Goal: Information Seeking & Learning: Learn about a topic

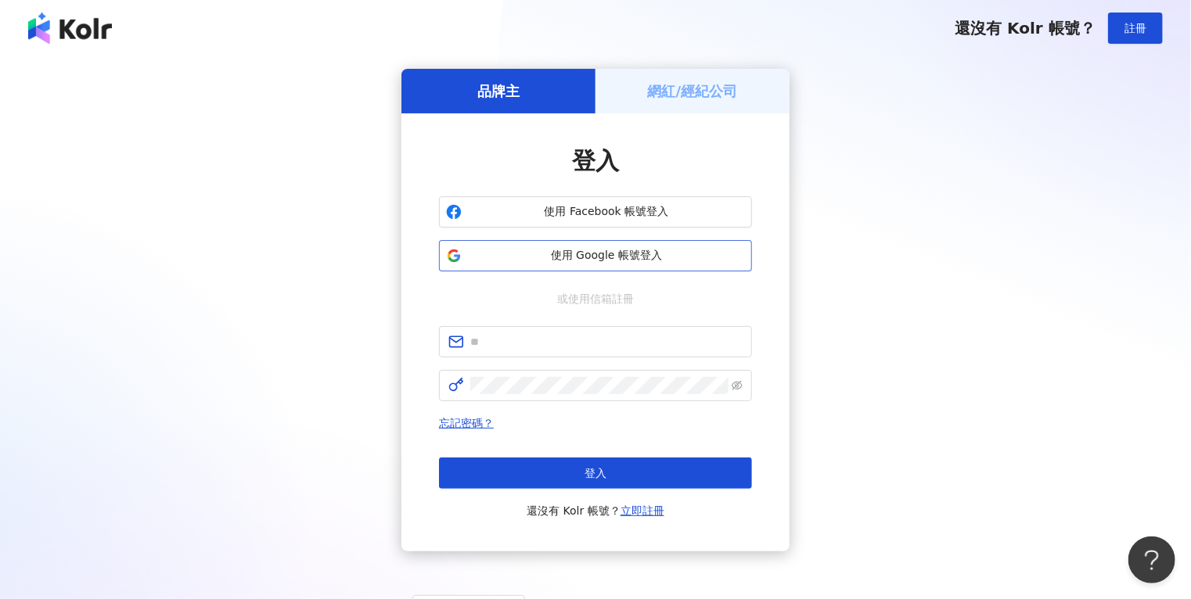
click at [626, 262] on span "使用 Google 帳號登入" at bounding box center [606, 256] width 277 height 16
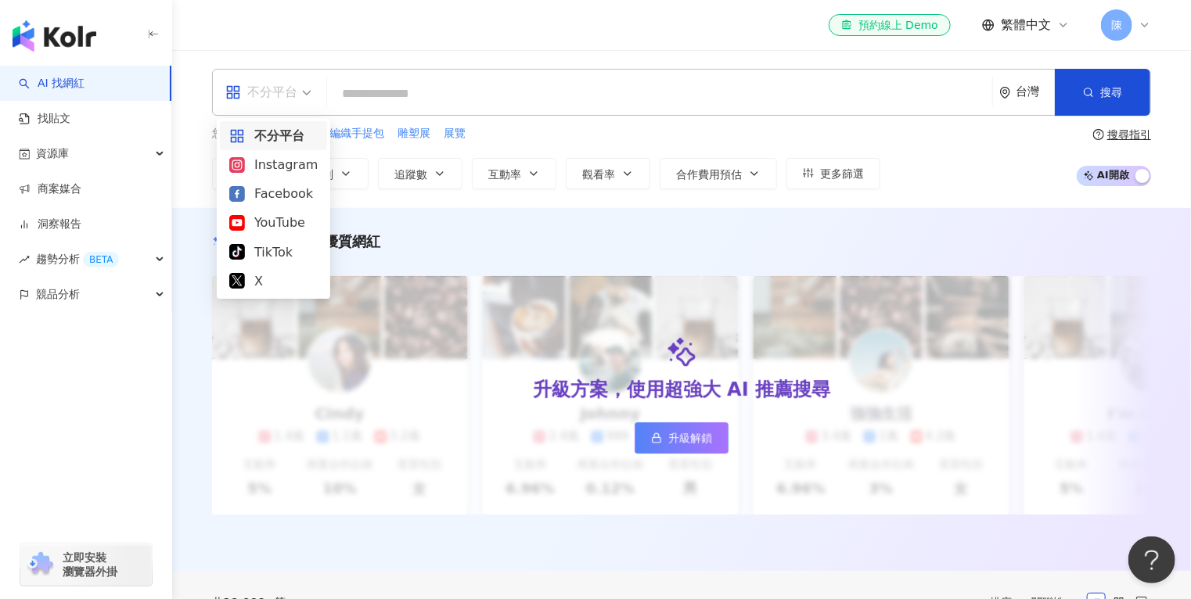
click at [307, 95] on span "不分平台" at bounding box center [268, 92] width 86 height 25
click at [283, 160] on div "Instagram" at bounding box center [273, 165] width 88 height 20
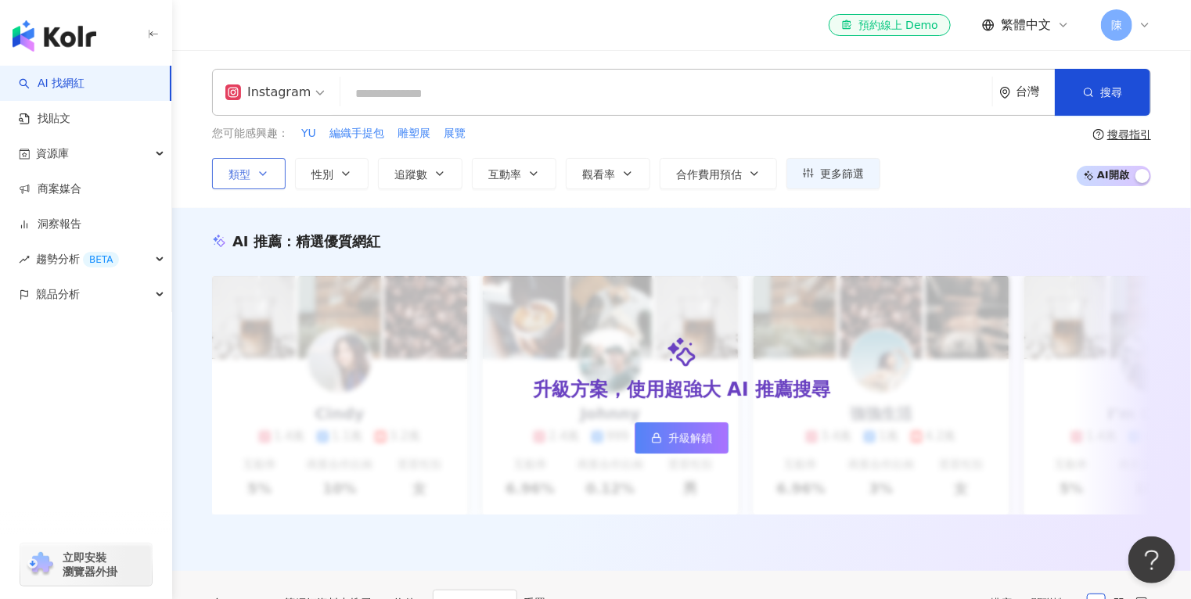
click at [281, 178] on button "類型" at bounding box center [249, 173] width 74 height 31
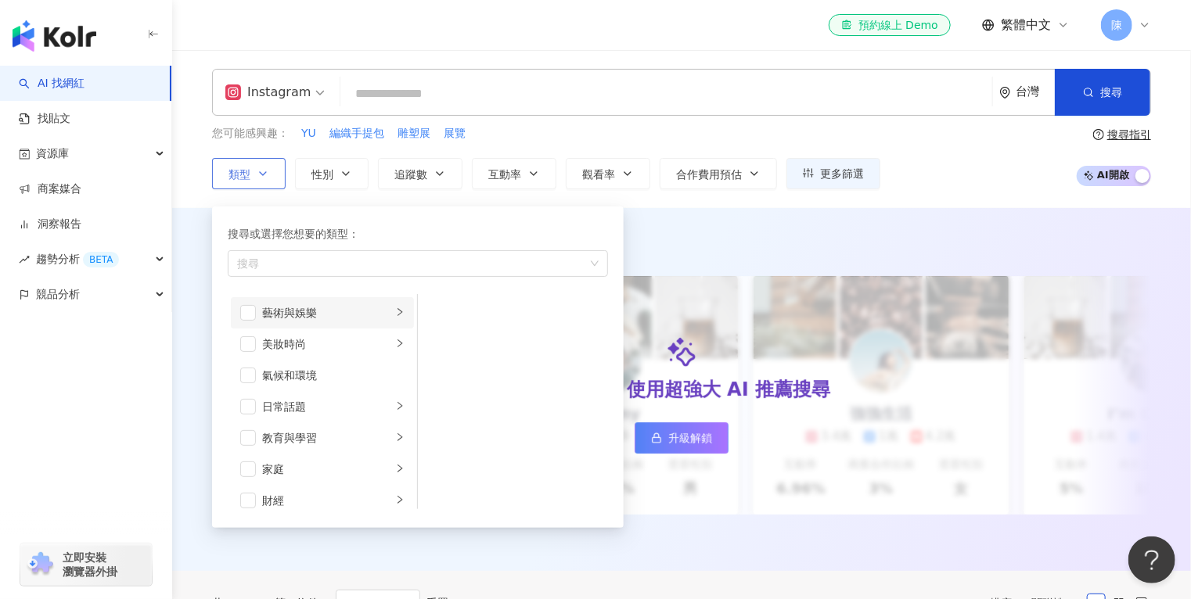
click at [256, 316] on li "藝術與娛樂" at bounding box center [322, 312] width 183 height 31
click at [252, 315] on span "button" at bounding box center [248, 313] width 16 height 16
click at [251, 309] on span "button" at bounding box center [248, 313] width 16 height 16
click at [248, 333] on li "美妝時尚" at bounding box center [322, 344] width 183 height 31
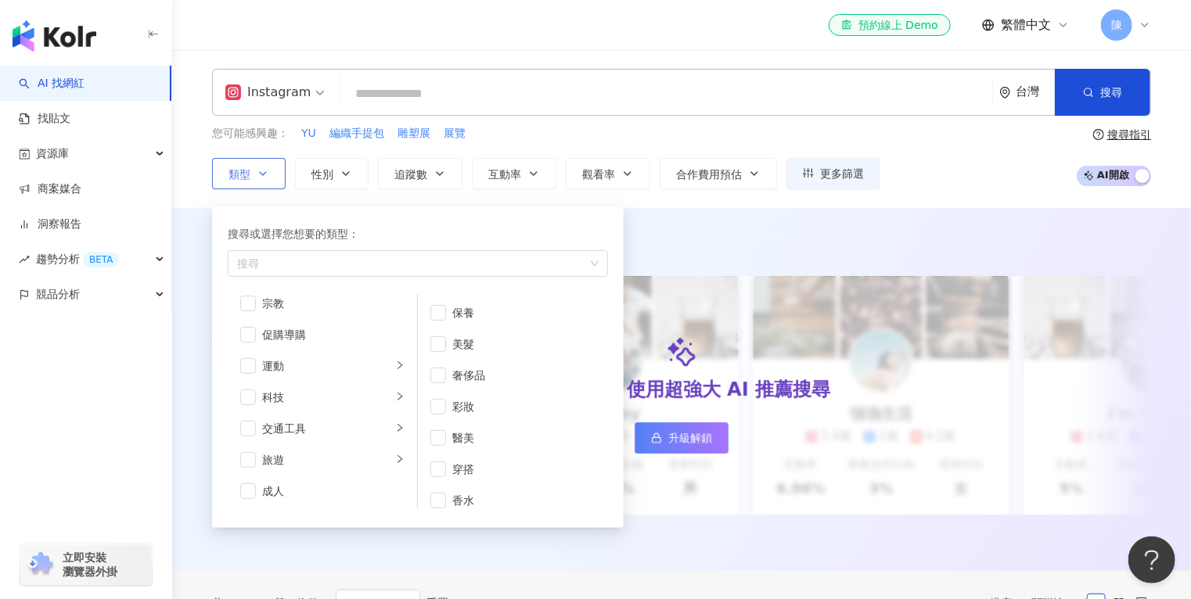
drag, startPoint x: 250, startPoint y: 178, endPoint x: 251, endPoint y: 185, distance: 7.9
click at [250, 178] on button "類型 搜尋或選擇您想要的類型： 搜尋 藝術與娛樂 美妝時尚 氣候和環境 日常話題 教育與學習 家庭 財經 美食 命理占卜 遊戲 法政社會 生活風格 影視娛樂 …" at bounding box center [249, 173] width 74 height 31
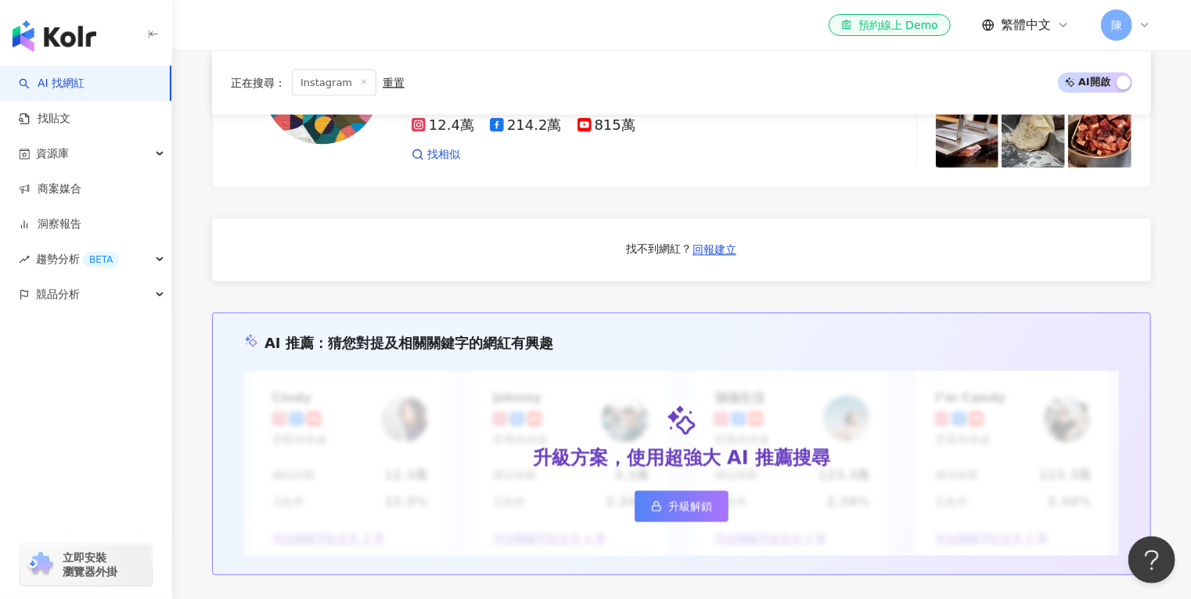
scroll to position [1001, 0]
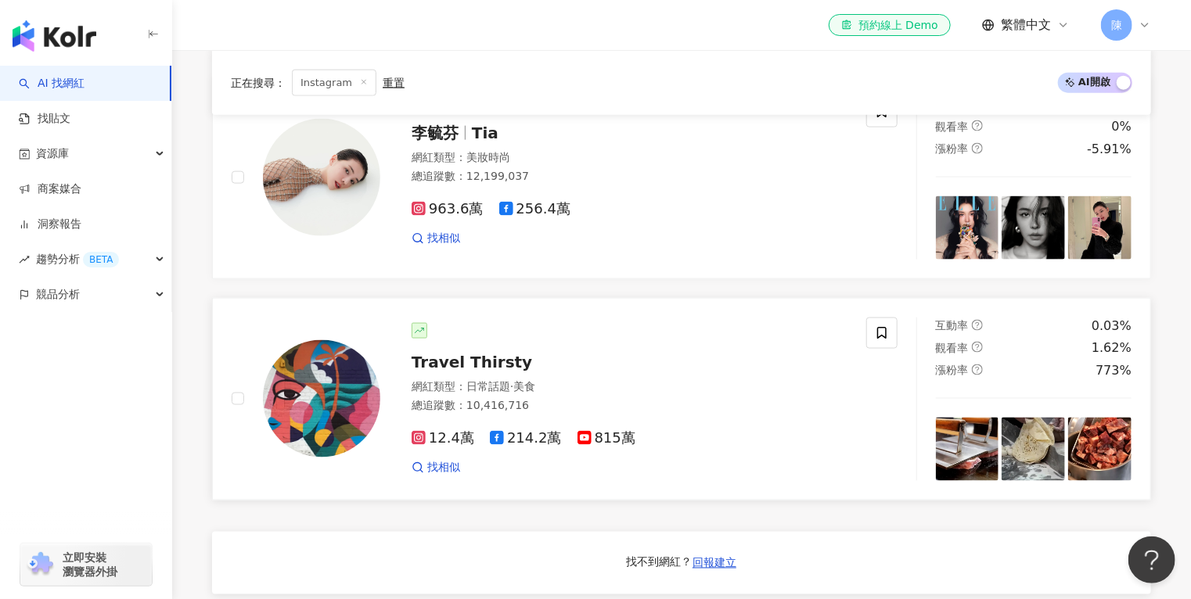
click at [451, 370] on span "Travel Thirsty" at bounding box center [472, 362] width 120 height 19
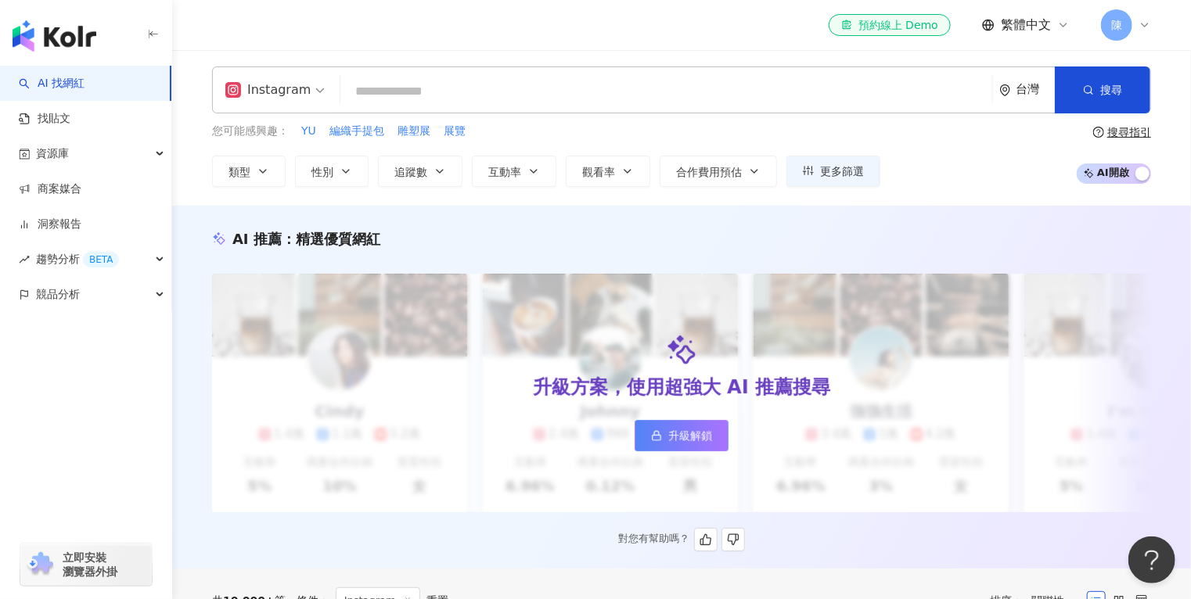
scroll to position [0, 0]
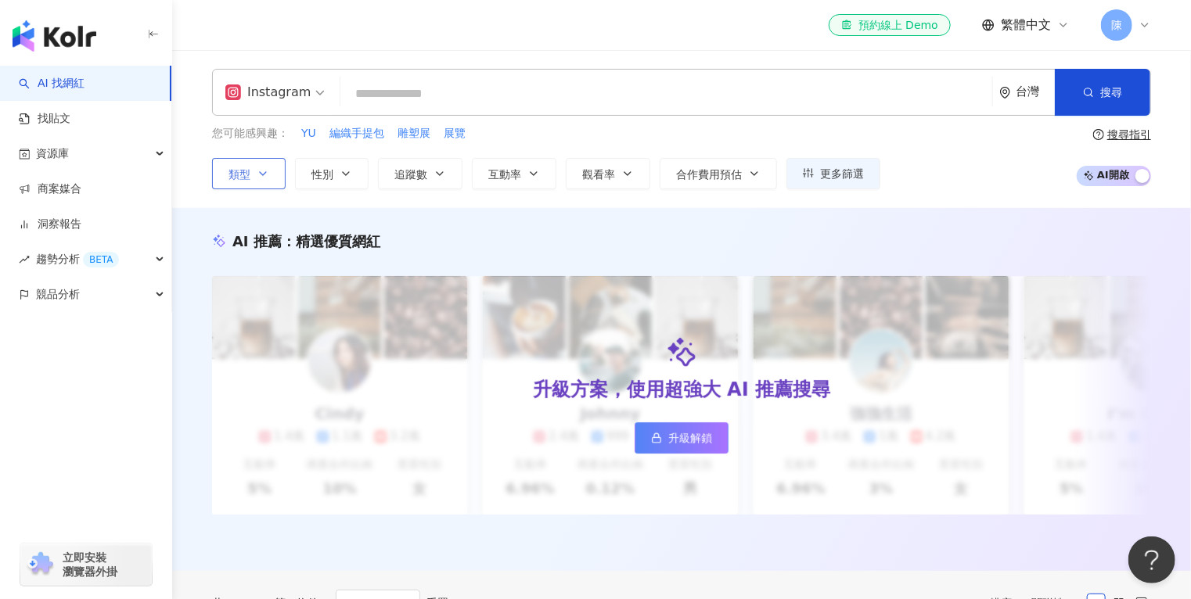
click at [268, 175] on icon "button" at bounding box center [263, 173] width 13 height 13
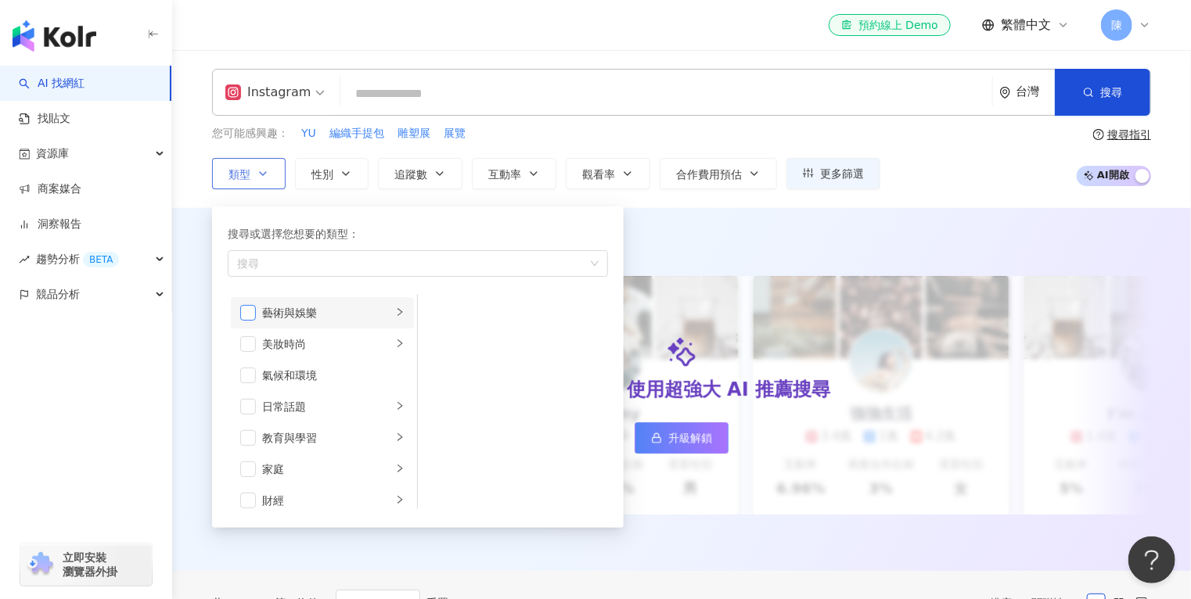
click at [241, 313] on span "button" at bounding box center [248, 313] width 16 height 16
click at [248, 344] on span "button" at bounding box center [248, 344] width 16 height 16
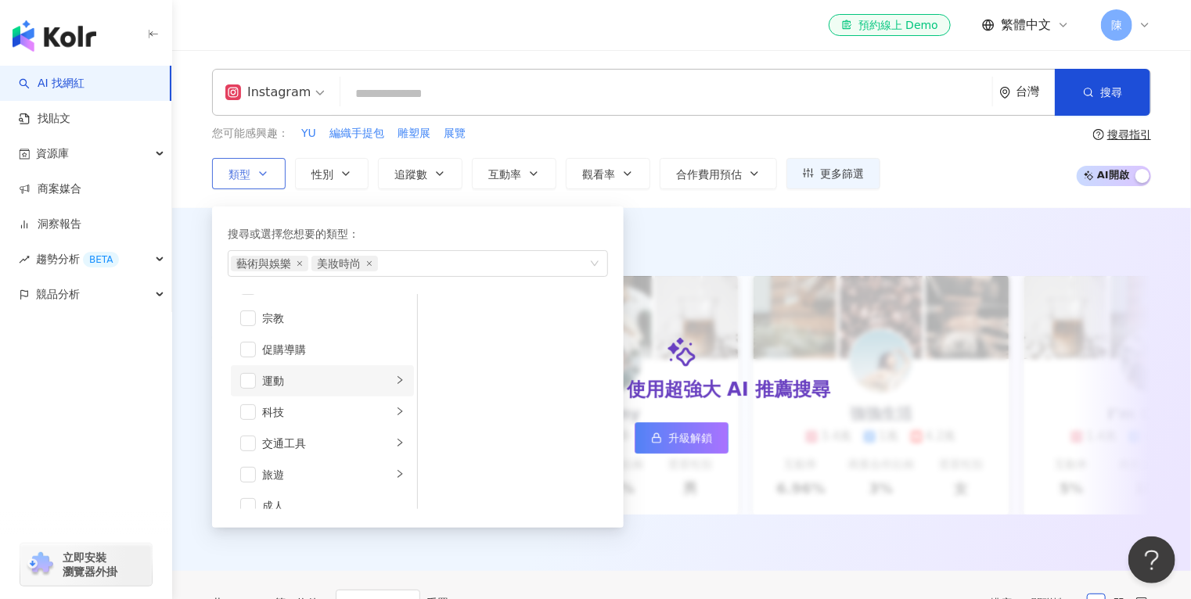
scroll to position [541, 0]
